Goal: Answer question/provide support: Share knowledge or assist other users

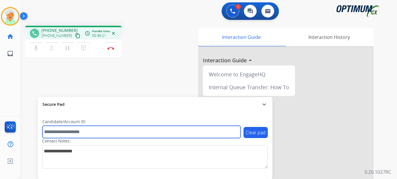
click at [74, 134] on input "text" at bounding box center [141, 132] width 198 height 12
paste input "*******"
type input "*******"
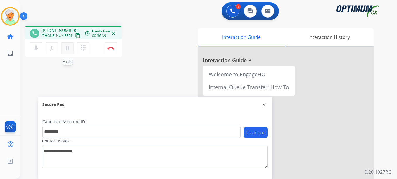
click at [67, 50] on mat-icon "pause" at bounding box center [67, 48] width 7 height 7
click at [112, 51] on button "Disconnect" at bounding box center [111, 48] width 12 height 12
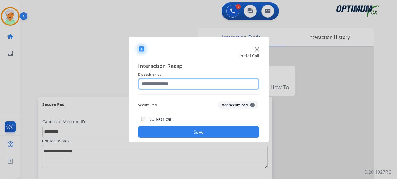
click at [172, 85] on input "text" at bounding box center [198, 84] width 121 height 12
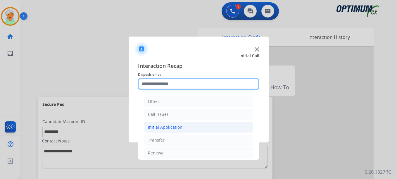
scroll to position [40, 0]
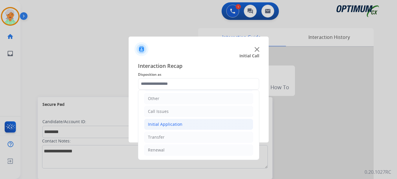
click at [169, 126] on div "Initial Application" at bounding box center [165, 124] width 34 height 6
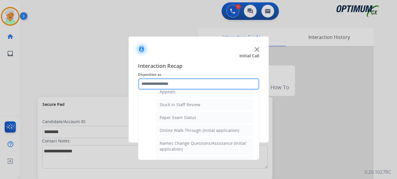
scroll to position [98, 0]
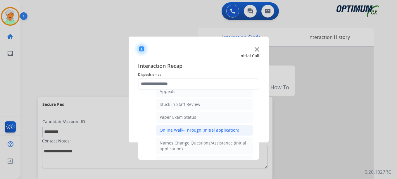
click at [170, 128] on div "Online Walk-Through (Initial application)" at bounding box center [199, 130] width 79 height 6
type input "**********"
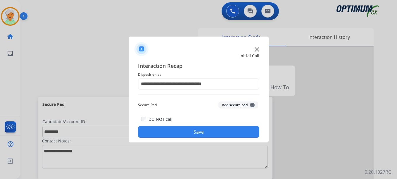
click at [172, 131] on button "Save" at bounding box center [198, 132] width 121 height 12
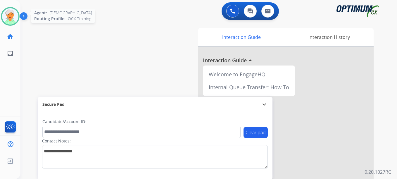
click at [6, 14] on img at bounding box center [10, 16] width 16 height 16
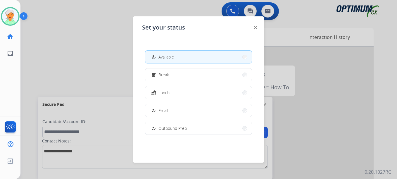
click at [94, 48] on div at bounding box center [198, 89] width 397 height 179
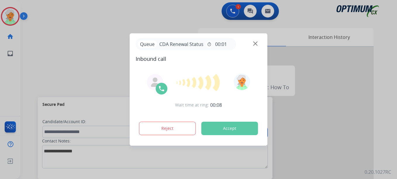
click at [247, 131] on button "Accept" at bounding box center [229, 128] width 57 height 13
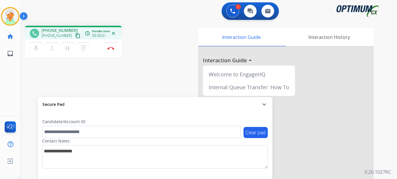
click at [75, 37] on mat-icon "content_copy" at bounding box center [77, 35] width 5 height 5
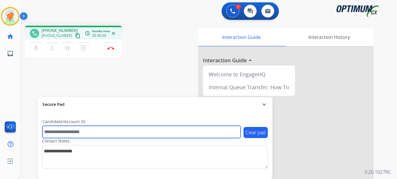
click at [98, 133] on input "text" at bounding box center [141, 132] width 198 height 12
paste input "*******"
type input "*******"
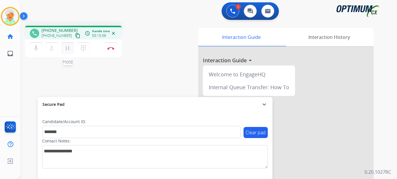
click at [70, 51] on mat-icon "pause" at bounding box center [67, 48] width 7 height 7
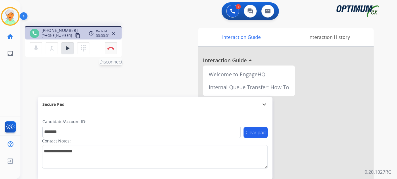
click at [110, 51] on button "Disconnect" at bounding box center [111, 48] width 12 height 12
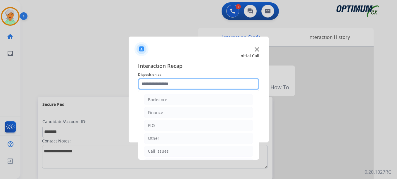
click at [165, 82] on input "text" at bounding box center [198, 84] width 121 height 12
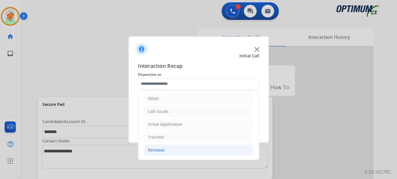
click at [162, 154] on li "Renewal" at bounding box center [198, 149] width 109 height 11
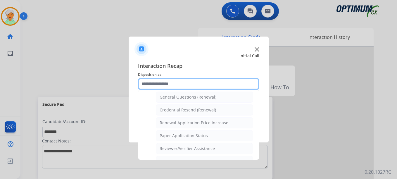
scroll to position [186, 0]
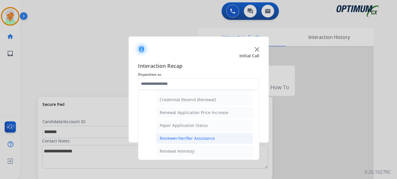
click at [174, 140] on div "Reviewer/Verifier Assistance" at bounding box center [187, 138] width 55 height 6
type input "**********"
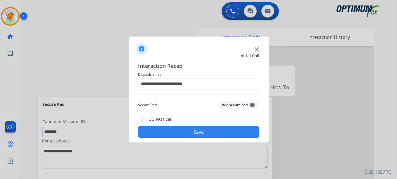
click at [178, 134] on button "Save" at bounding box center [198, 132] width 121 height 12
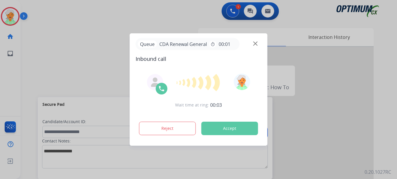
click at [237, 127] on button "Accept" at bounding box center [229, 128] width 57 height 13
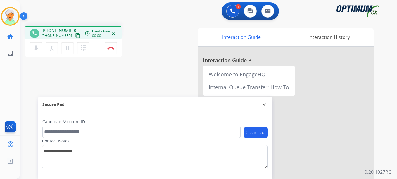
click at [75, 37] on mat-icon "content_copy" at bounding box center [77, 35] width 5 height 5
click at [69, 51] on mat-icon "pause" at bounding box center [67, 48] width 7 height 7
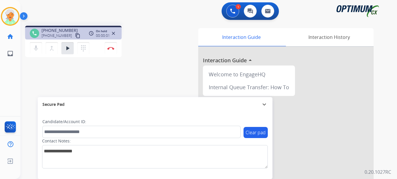
click at [104, 50] on div "mic Mute merge_type Bridge play_arrow Hold dialpad Dialpad Disconnect" at bounding box center [73, 48] width 96 height 18
click at [109, 51] on button "Disconnect" at bounding box center [111, 48] width 12 height 12
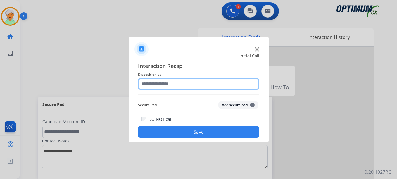
click at [183, 85] on input "text" at bounding box center [198, 84] width 121 height 12
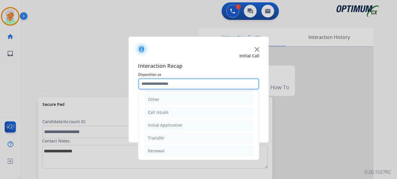
scroll to position [40, 0]
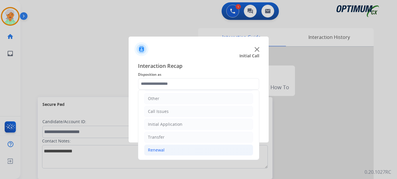
click at [178, 147] on li "Renewal" at bounding box center [198, 149] width 109 height 11
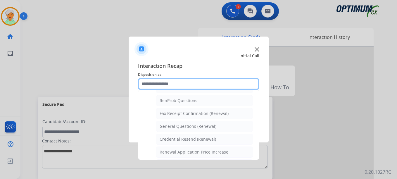
scroll to position [157, 0]
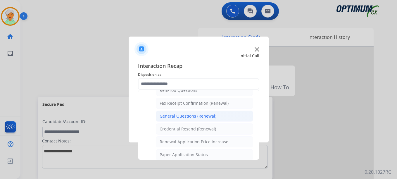
click at [191, 117] on div "General Questions (Renewal)" at bounding box center [188, 116] width 57 height 6
type input "**********"
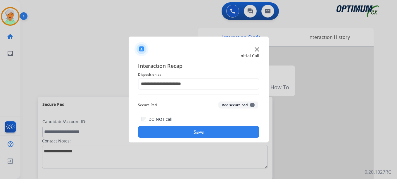
click at [191, 134] on button "Save" at bounding box center [198, 132] width 121 height 12
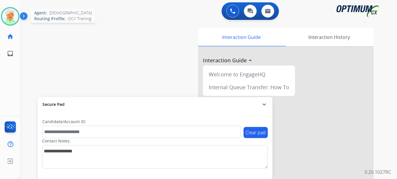
click at [16, 14] on img at bounding box center [10, 16] width 16 height 16
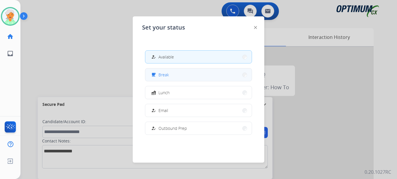
click at [178, 78] on button "free_breakfast Break" at bounding box center [198, 74] width 106 height 13
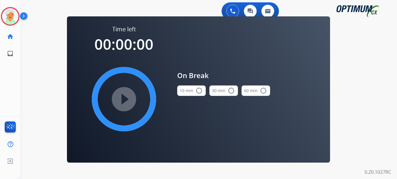
click at [198, 91] on mat-icon "radio_button_unchecked" at bounding box center [198, 90] width 7 height 7
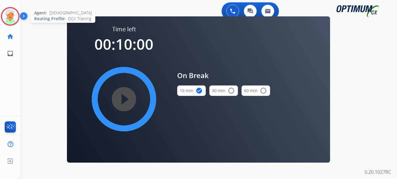
click at [9, 20] on img at bounding box center [10, 16] width 16 height 16
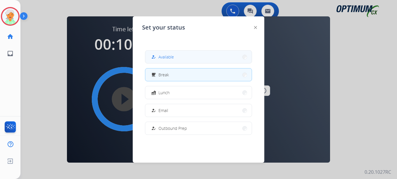
click at [178, 58] on button "how_to_reg Available" at bounding box center [198, 57] width 106 height 13
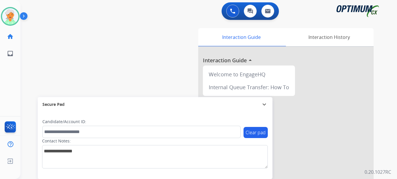
click at [282, 108] on div at bounding box center [285, 156] width 175 height 218
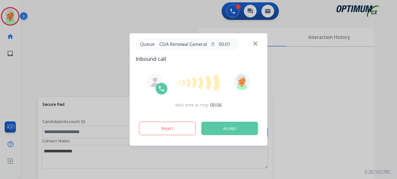
click at [226, 125] on button "Accept" at bounding box center [229, 128] width 57 height 13
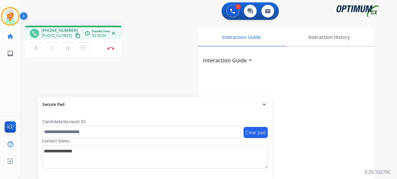
click at [75, 35] on mat-icon "content_copy" at bounding box center [77, 35] width 5 height 5
click at [70, 139] on div "Contact Notes:" at bounding box center [155, 153] width 226 height 30
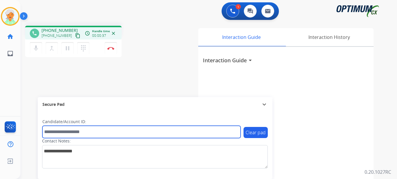
click at [67, 133] on input "text" at bounding box center [141, 132] width 198 height 12
paste input "*******"
type input "*******"
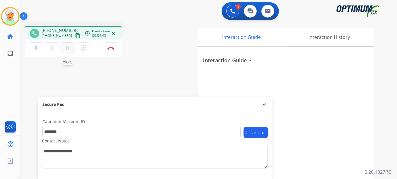
click at [68, 49] on mat-icon "pause" at bounding box center [67, 48] width 7 height 7
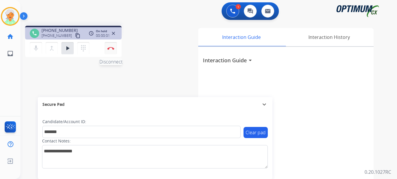
click at [111, 49] on img at bounding box center [110, 48] width 7 height 3
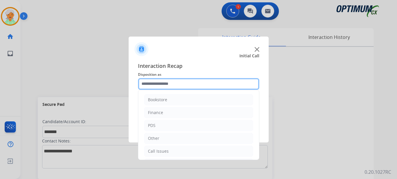
click at [168, 84] on input "text" at bounding box center [198, 84] width 121 height 12
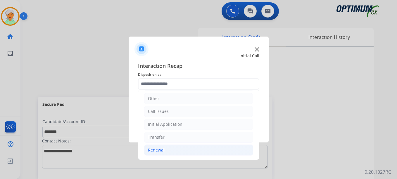
click at [166, 149] on li "Renewal" at bounding box center [198, 149] width 109 height 11
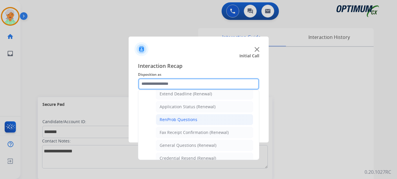
scroll to position [157, 0]
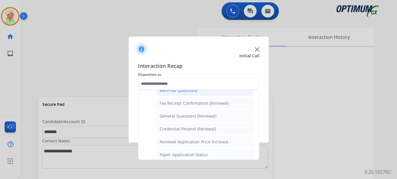
click at [174, 116] on div "General Questions (Renewal)" at bounding box center [188, 116] width 57 height 6
type input "**********"
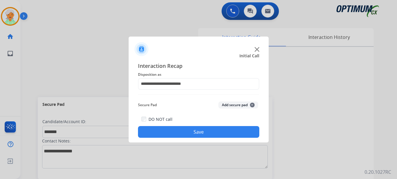
click at [184, 132] on button "Save" at bounding box center [198, 132] width 121 height 12
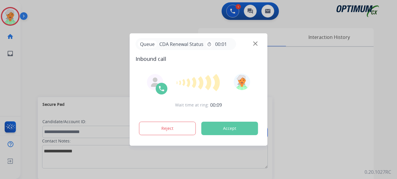
click at [238, 130] on button "Accept" at bounding box center [229, 128] width 57 height 13
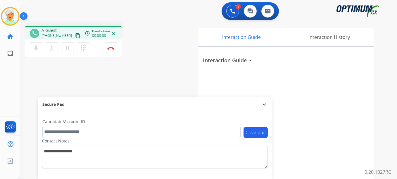
click at [20, 88] on div "Christi Busy Edit Avatar Agent: Christi Routing Profile: OCX Training home Home…" at bounding box center [10, 89] width 20 height 179
click at [75, 36] on mat-icon "content_copy" at bounding box center [77, 35] width 5 height 5
click at [69, 50] on mat-icon "pause" at bounding box center [67, 48] width 7 height 7
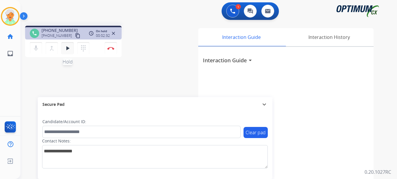
click at [66, 51] on mat-icon "play_arrow" at bounding box center [67, 48] width 7 height 7
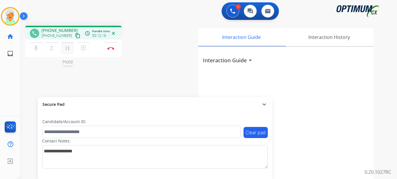
click at [67, 50] on mat-icon "pause" at bounding box center [67, 48] width 7 height 7
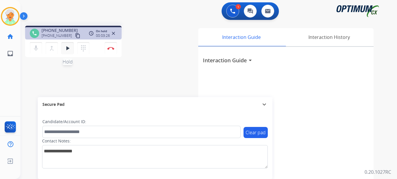
click at [65, 49] on mat-icon "play_arrow" at bounding box center [67, 48] width 7 height 7
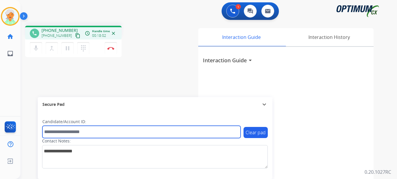
click at [56, 135] on input "text" at bounding box center [141, 132] width 198 height 12
paste input "*******"
type input "*******"
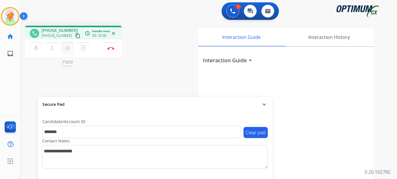
click at [72, 51] on button "pause Hold" at bounding box center [67, 48] width 12 height 12
click at [112, 50] on button "Disconnect" at bounding box center [111, 48] width 12 height 12
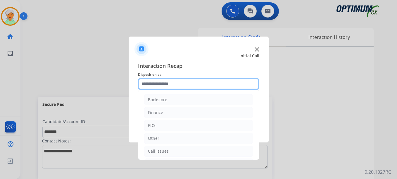
click at [152, 89] on input "text" at bounding box center [198, 84] width 121 height 12
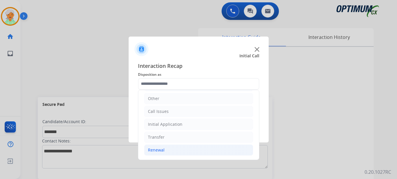
click at [166, 149] on li "Renewal" at bounding box center [198, 149] width 109 height 11
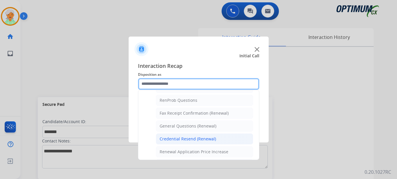
scroll to position [138, 0]
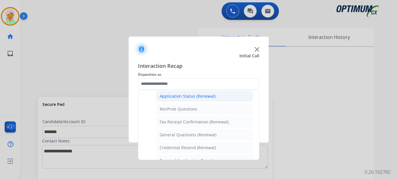
click at [187, 96] on div "Application Status (Renewal)" at bounding box center [188, 96] width 56 height 6
type input "**********"
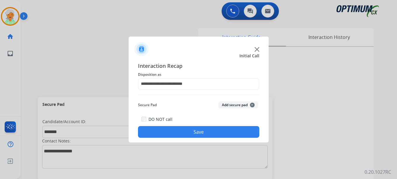
click at [193, 130] on button "Save" at bounding box center [198, 132] width 121 height 12
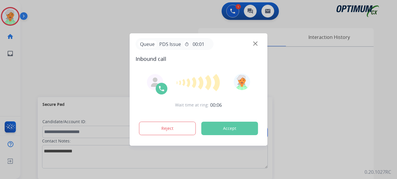
click at [33, 68] on div at bounding box center [198, 89] width 397 height 179
click at [217, 128] on button "Accept" at bounding box center [229, 128] width 57 height 13
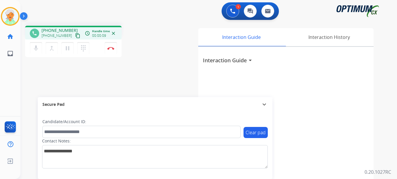
click at [75, 36] on mat-icon "content_copy" at bounding box center [77, 35] width 5 height 5
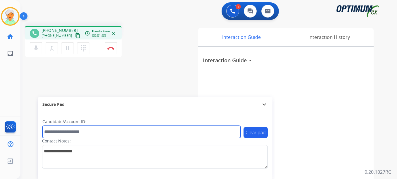
click at [65, 136] on input "text" at bounding box center [141, 132] width 198 height 12
paste input "*******"
type input "*******"
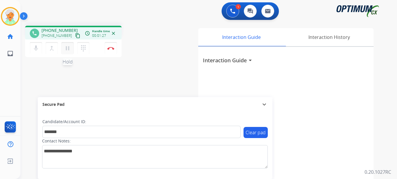
click at [69, 49] on mat-icon "pause" at bounding box center [67, 48] width 7 height 7
click at [112, 49] on img at bounding box center [110, 48] width 7 height 3
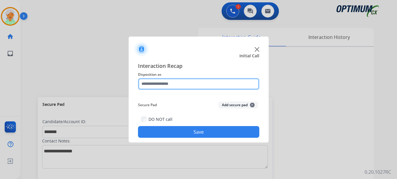
click at [181, 82] on input "text" at bounding box center [198, 84] width 121 height 12
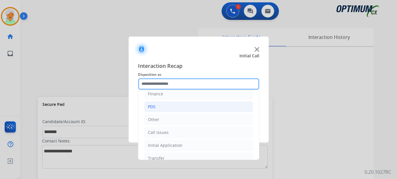
scroll to position [40, 0]
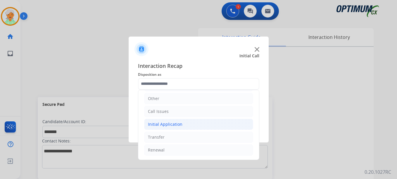
click at [170, 123] on div "Initial Application" at bounding box center [165, 124] width 34 height 6
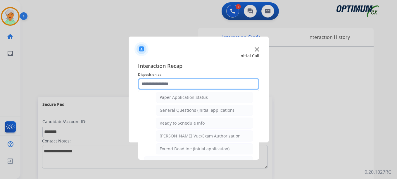
scroll to position [332, 0]
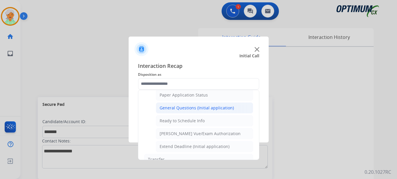
click at [186, 108] on div "General Questions (Initial application)" at bounding box center [197, 108] width 74 height 6
type input "**********"
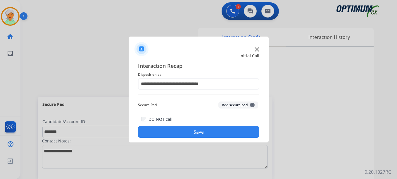
click at [192, 129] on button "Save" at bounding box center [198, 132] width 121 height 12
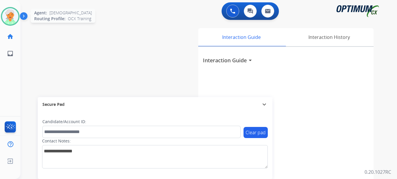
click at [7, 16] on img at bounding box center [10, 16] width 16 height 16
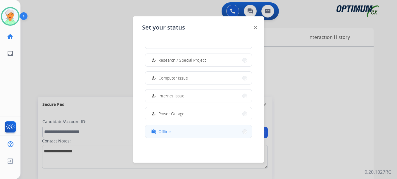
scroll to position [146, 0]
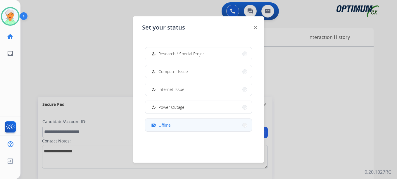
click at [176, 126] on button "work_off Offline" at bounding box center [198, 125] width 106 height 13
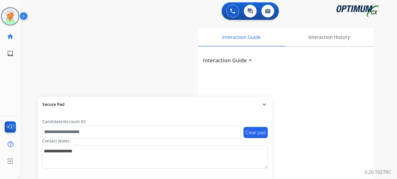
click at [23, 18] on img at bounding box center [25, 17] width 10 height 11
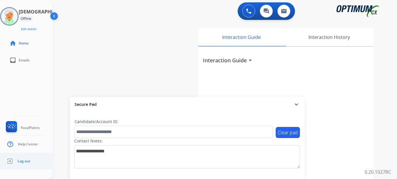
click at [17, 164] on link "Log out" at bounding box center [18, 160] width 26 height 11
